Goal: Transaction & Acquisition: Download file/media

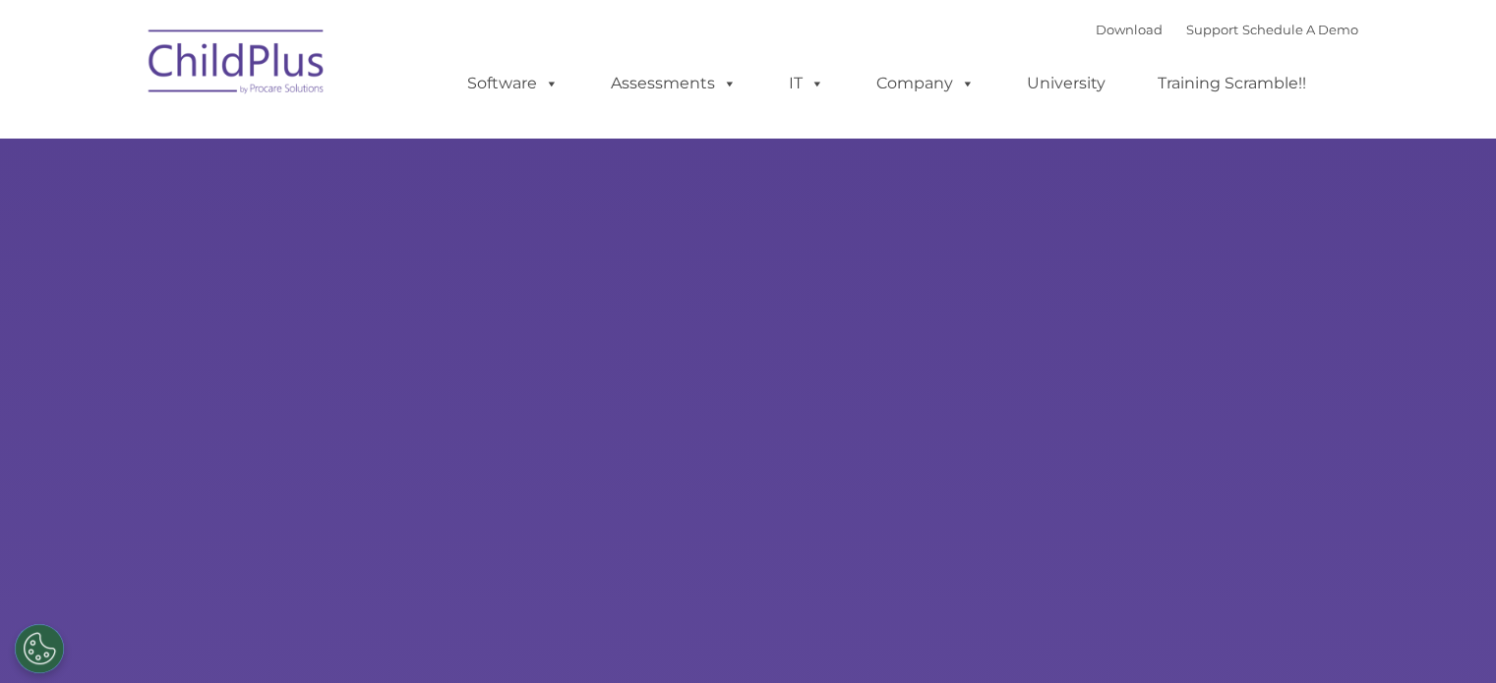
select select "MEDIUM"
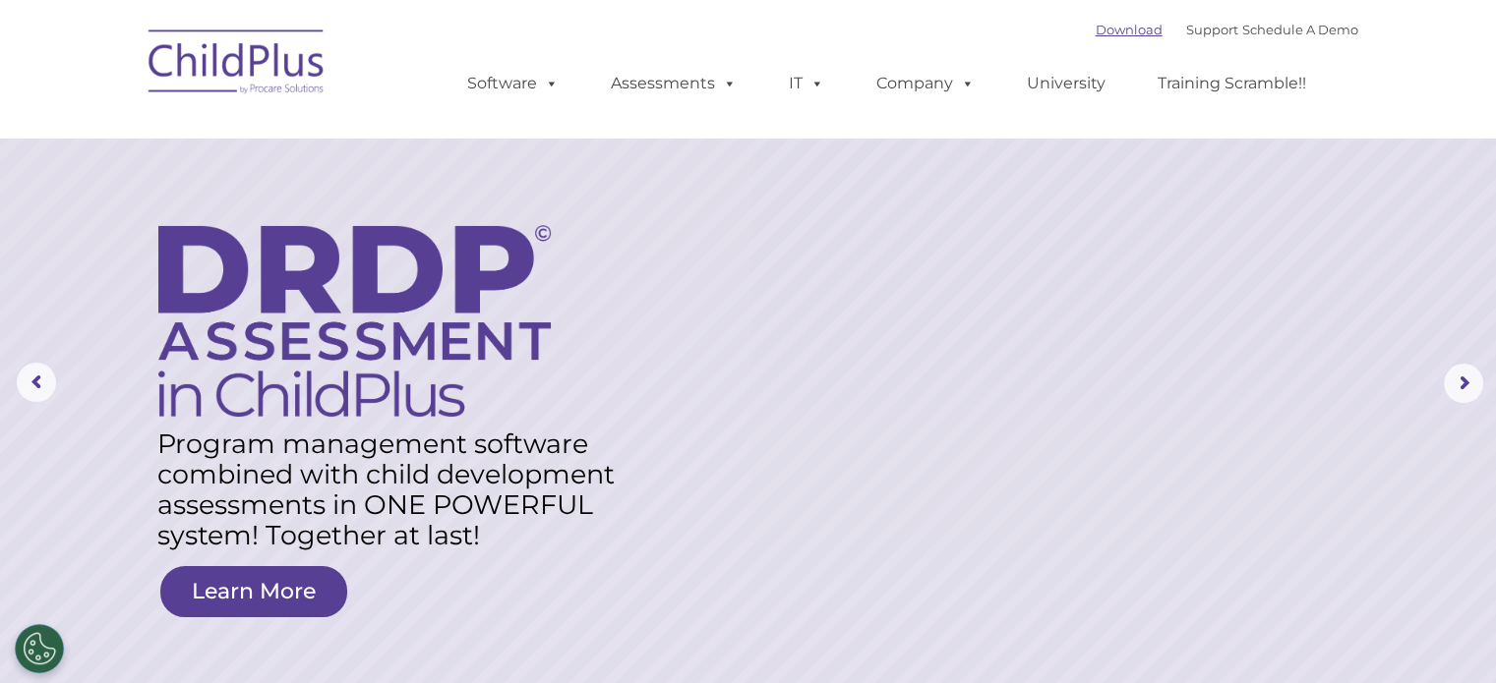
click at [1095, 29] on link "Download" at bounding box center [1128, 30] width 67 height 16
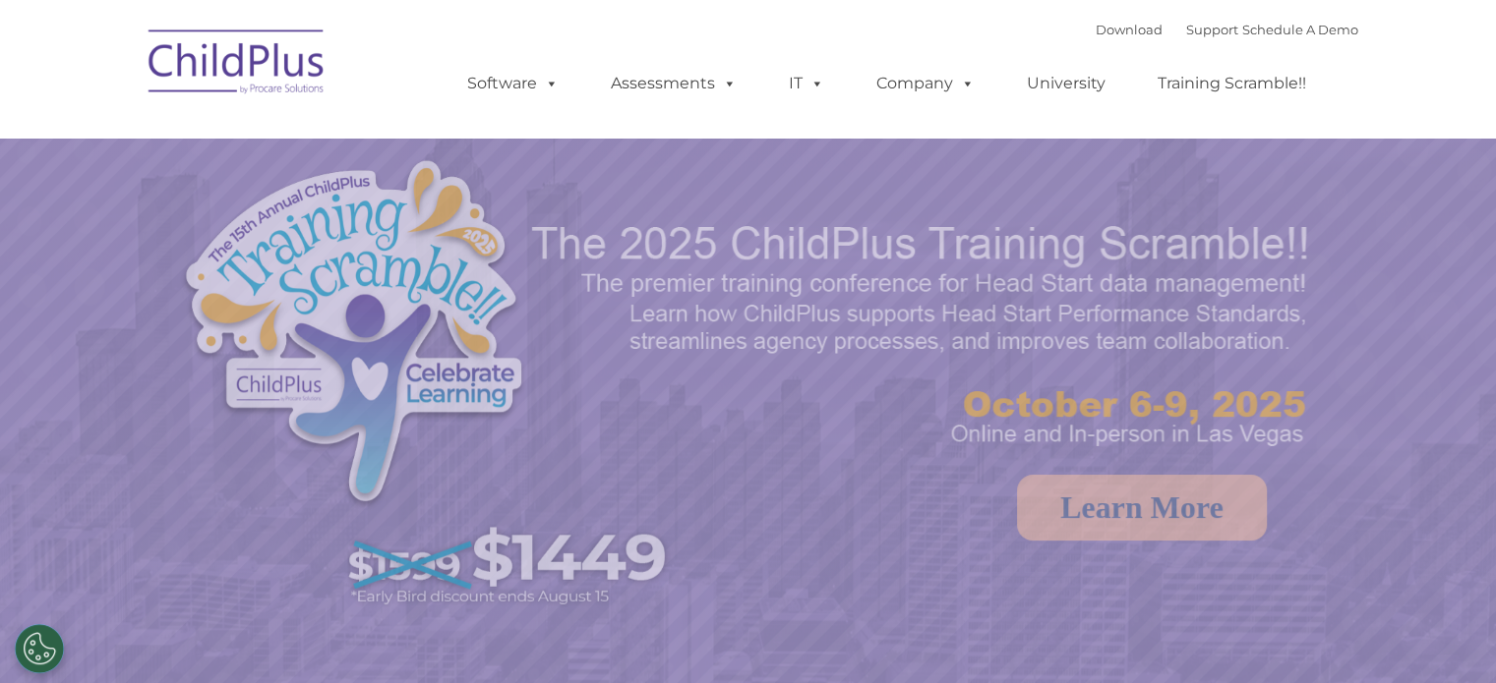
select select "MEDIUM"
